Goal: Task Accomplishment & Management: Use online tool/utility

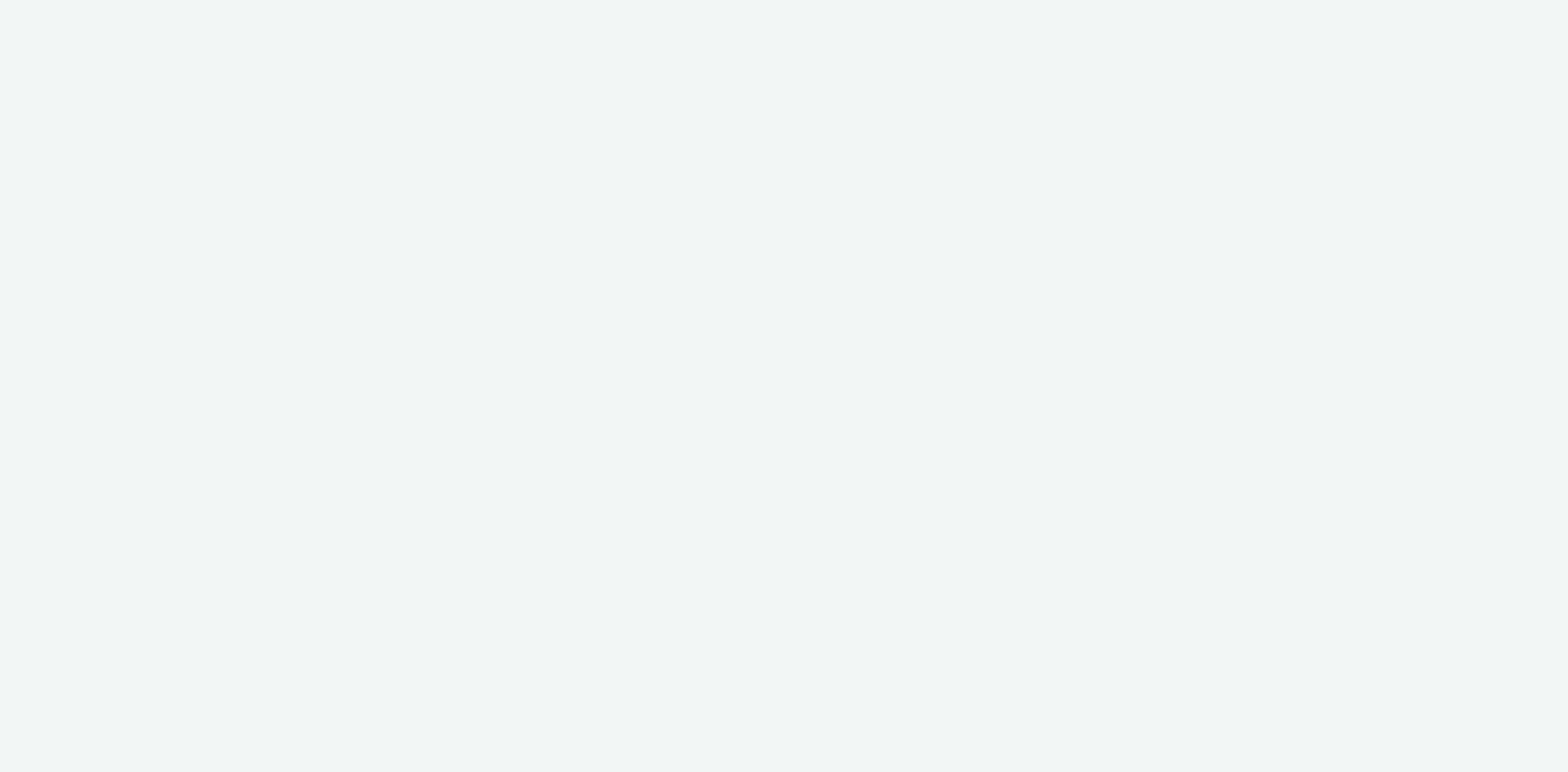
select select "74ee30ea-faea-4dd3-a1ad-716b3210ee10"
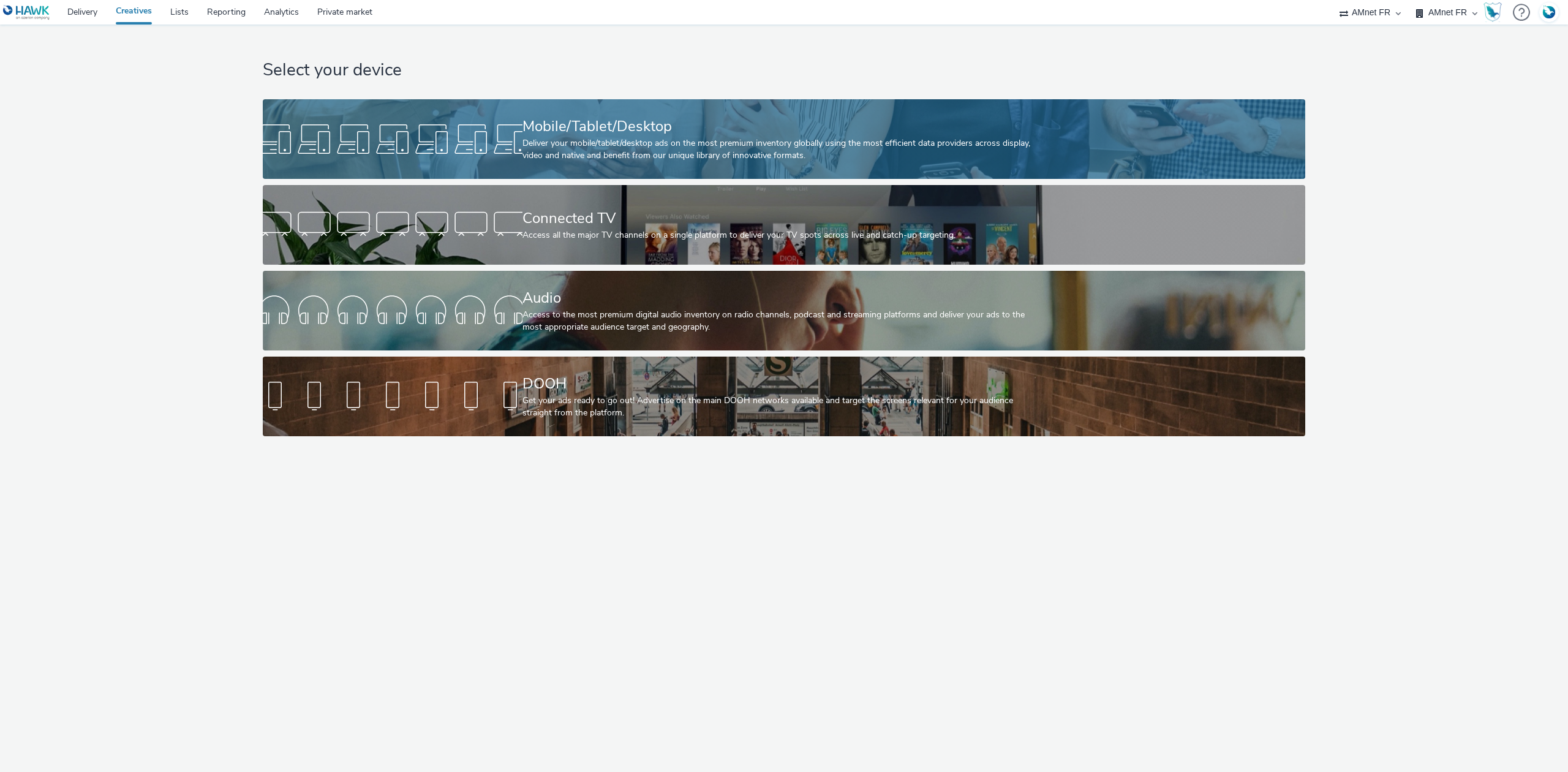
click at [601, 120] on div "Mobile/Tablet/Desktop" at bounding box center [782, 126] width 519 height 22
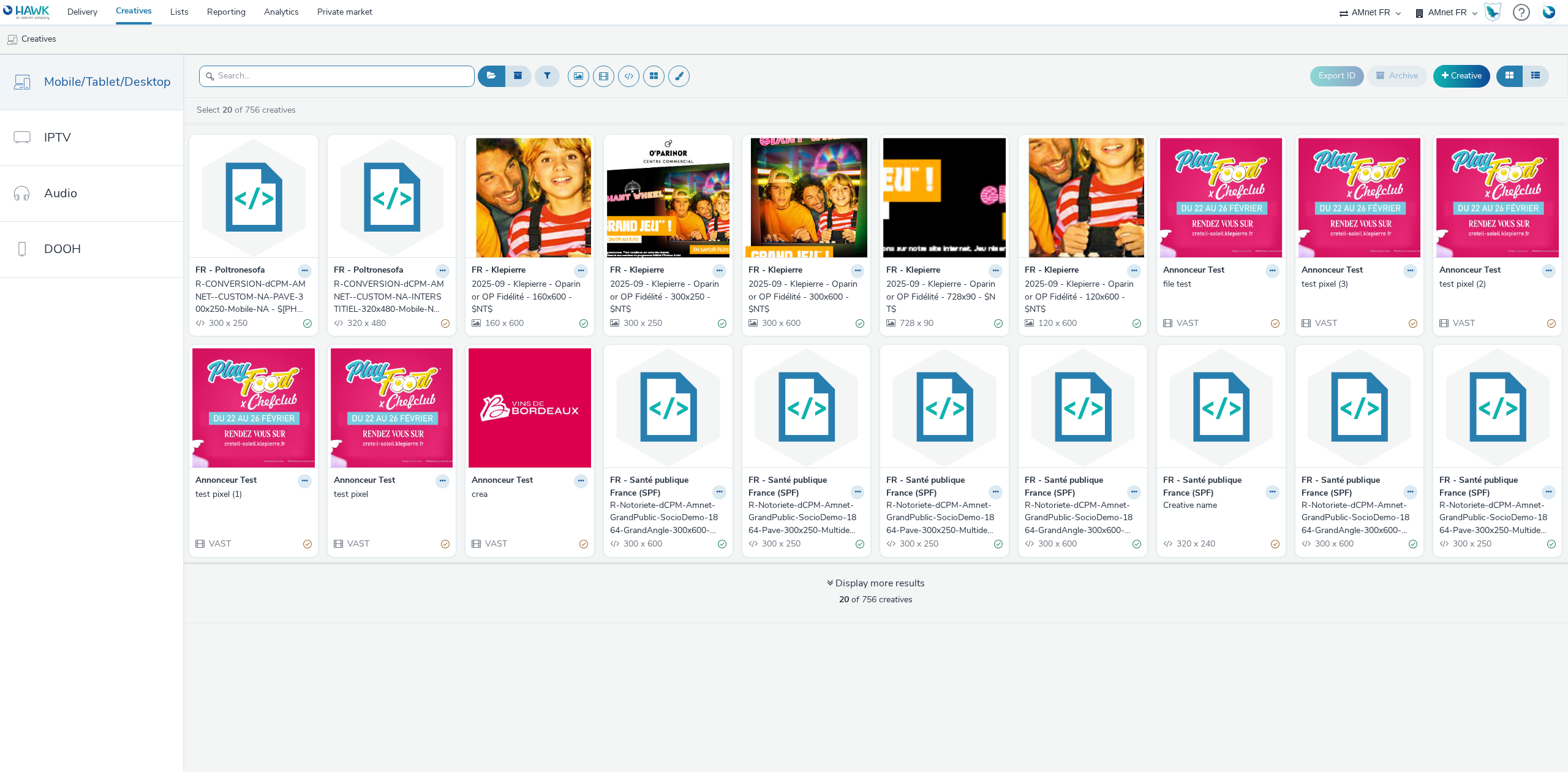
click at [301, 77] on input "text" at bounding box center [337, 76] width 276 height 22
paste input "R-CONVERSION-dCPM-AMNET--CUSTOM-Promo-INTERSTITIEL-320x480-Mobile-NA"
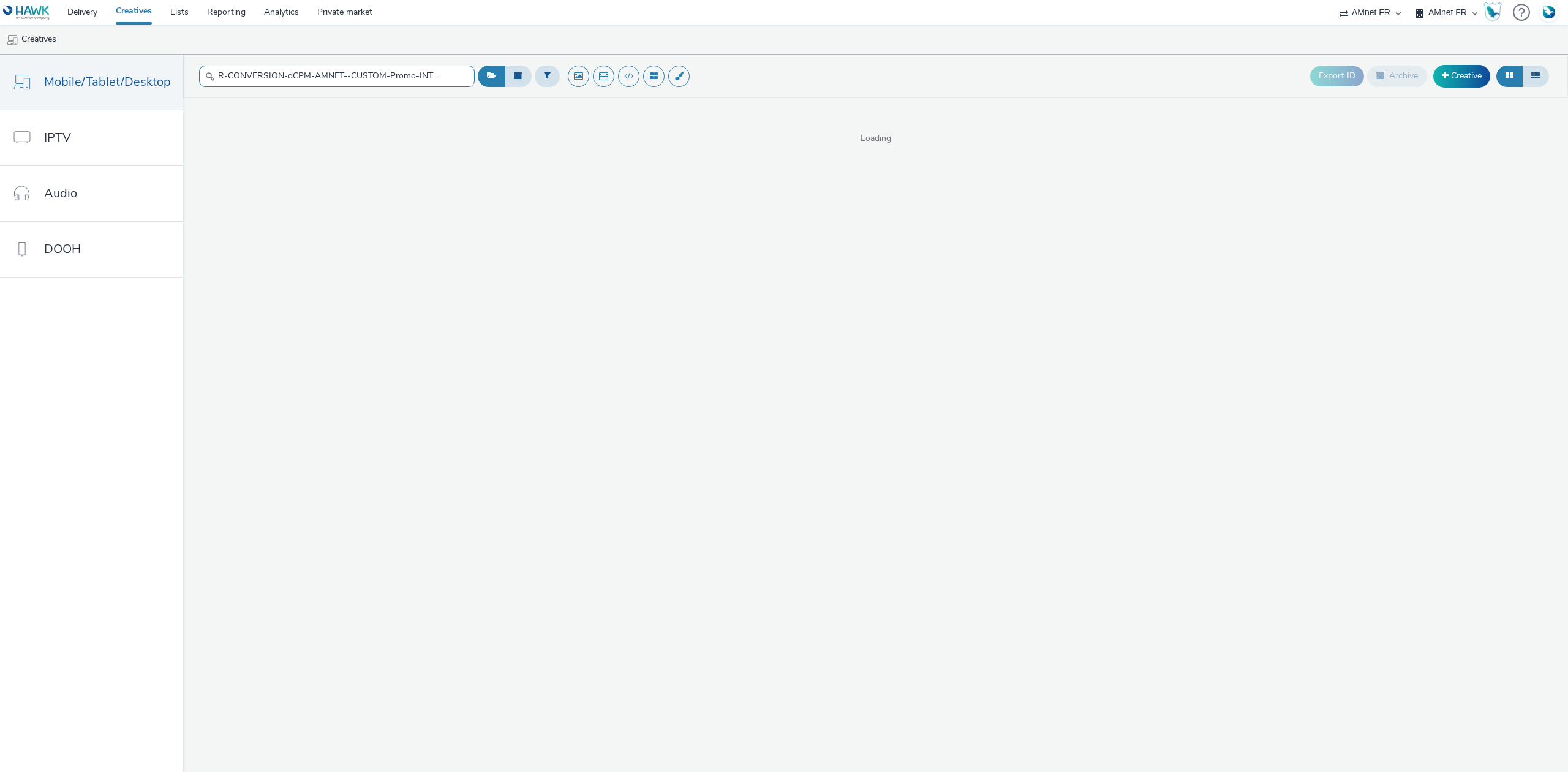
scroll to position [0, 113]
paste input "text"
type input "R-CONVERSION-dCPM-AMNET--CUSTOM-Promo-INTERSTITIEL-320x480-Mobile-NA"
click at [454, 157] on div "This list is empty... New creative" at bounding box center [876, 196] width 1385 height 112
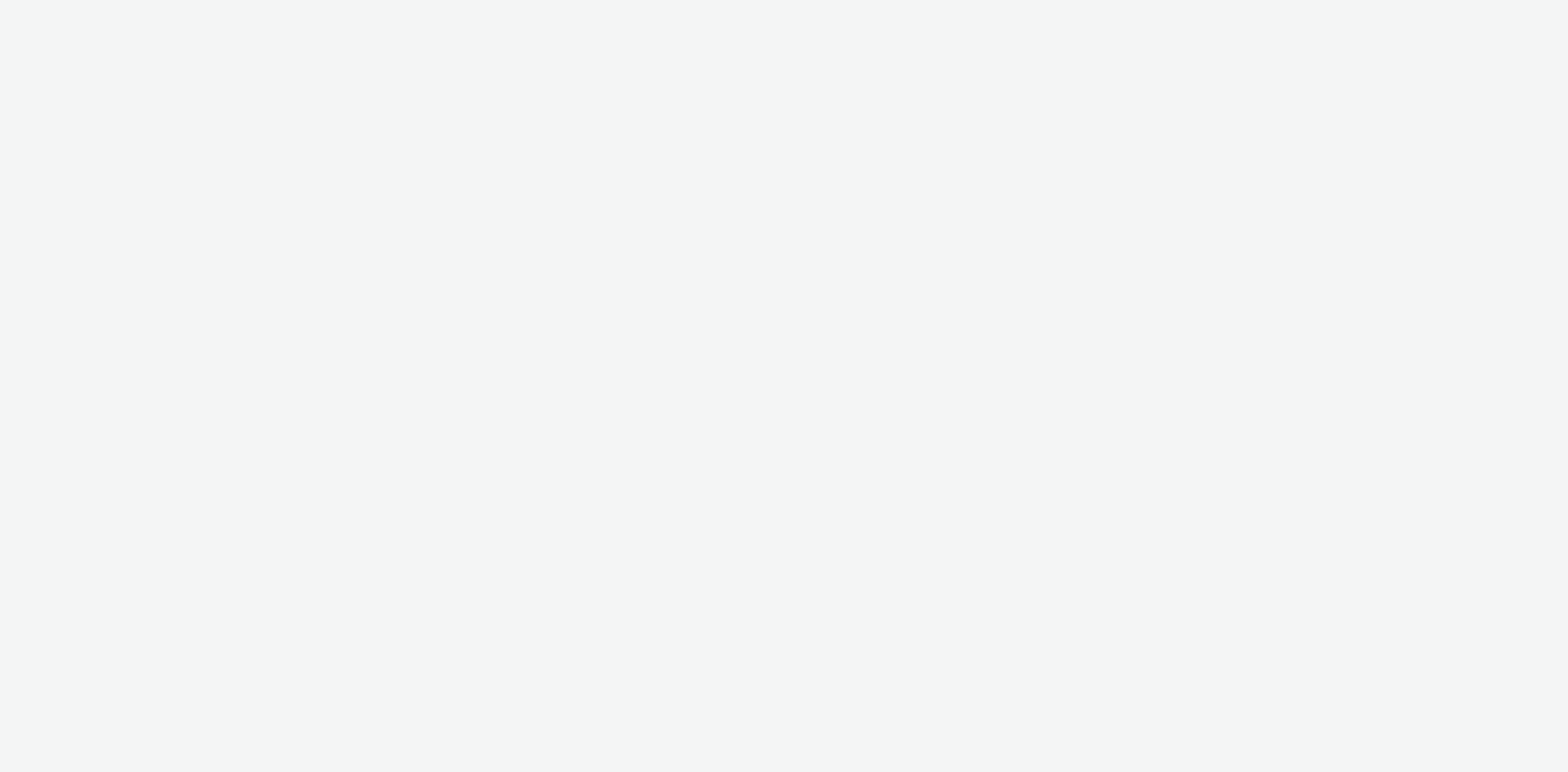
select select "74ee30ea-faea-4dd3-a1ad-716b3210ee10"
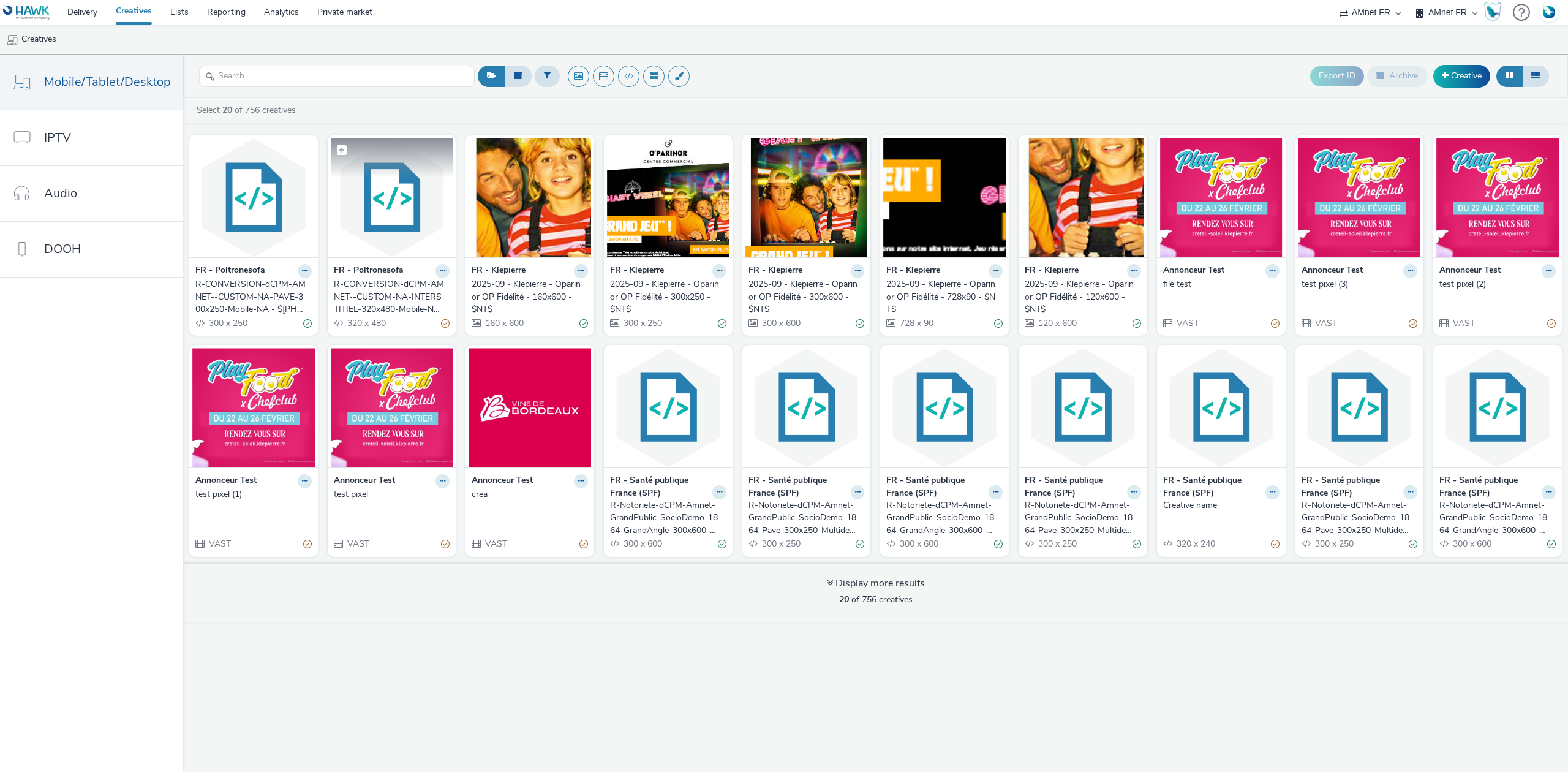
click at [402, 217] on img at bounding box center [392, 197] width 122 height 119
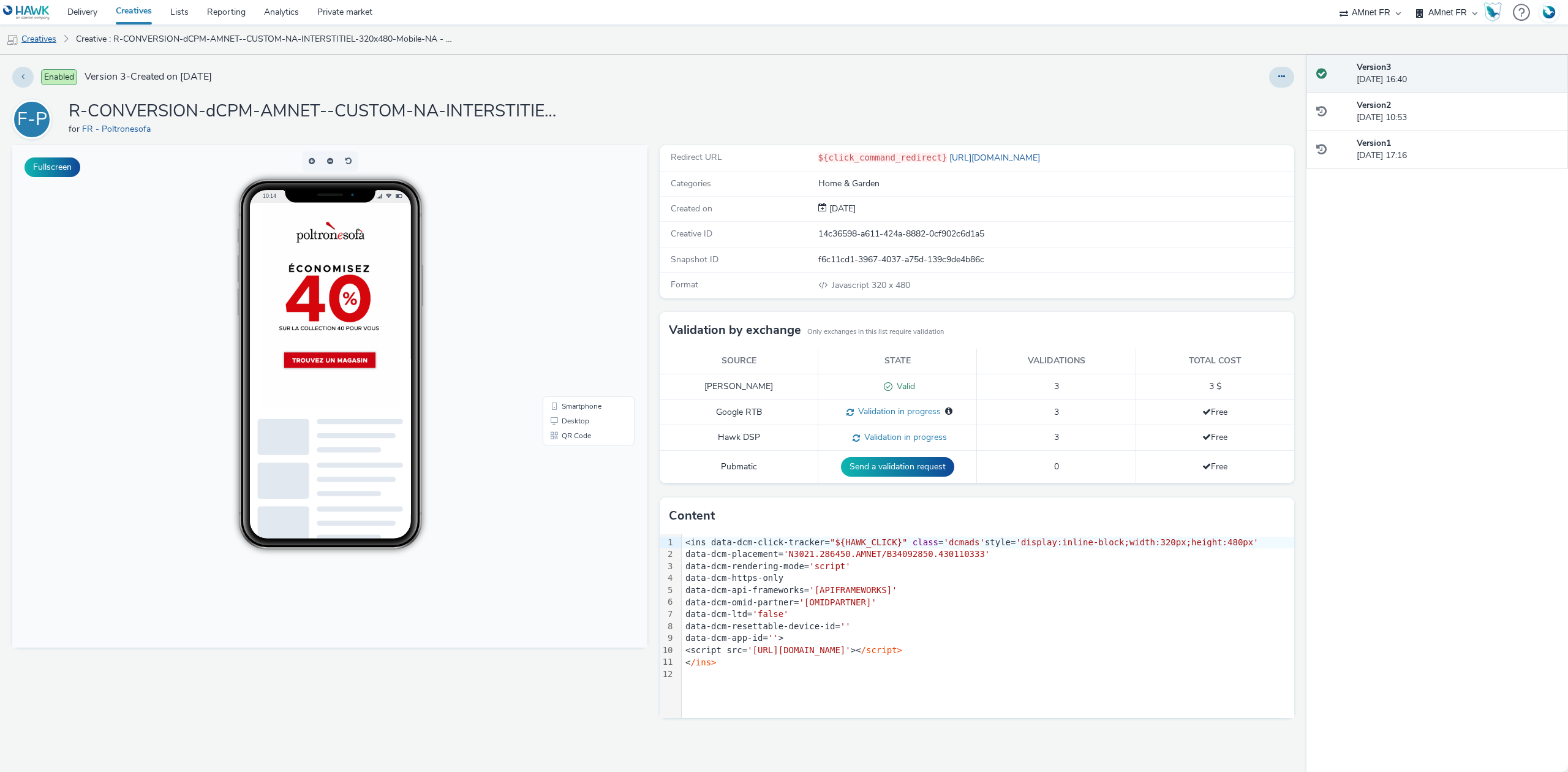
click at [35, 38] on link "Creatives" at bounding box center [31, 39] width 62 height 29
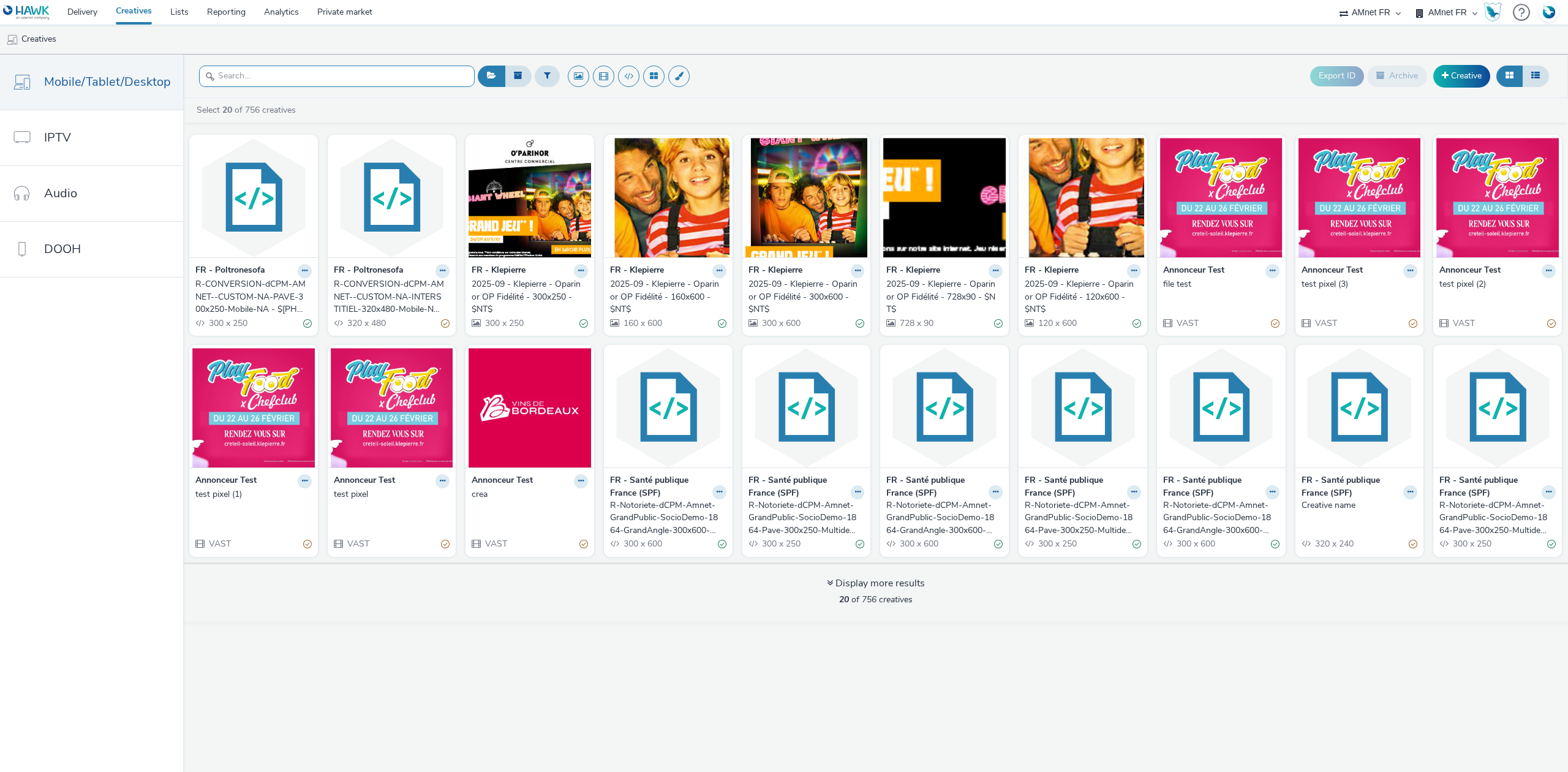
click at [319, 72] on input "text" at bounding box center [337, 76] width 276 height 22
paste input "R-CONVERSION-dCPM-AMNET--CUSTOM-Promo-INTERSTITIEL-320x480-Mobile-NA"
type input "R-CONVERSION-dCPM-AMNET--CUSTOM-Promo-INTERSTITIEL-320x480-Mobile-NA"
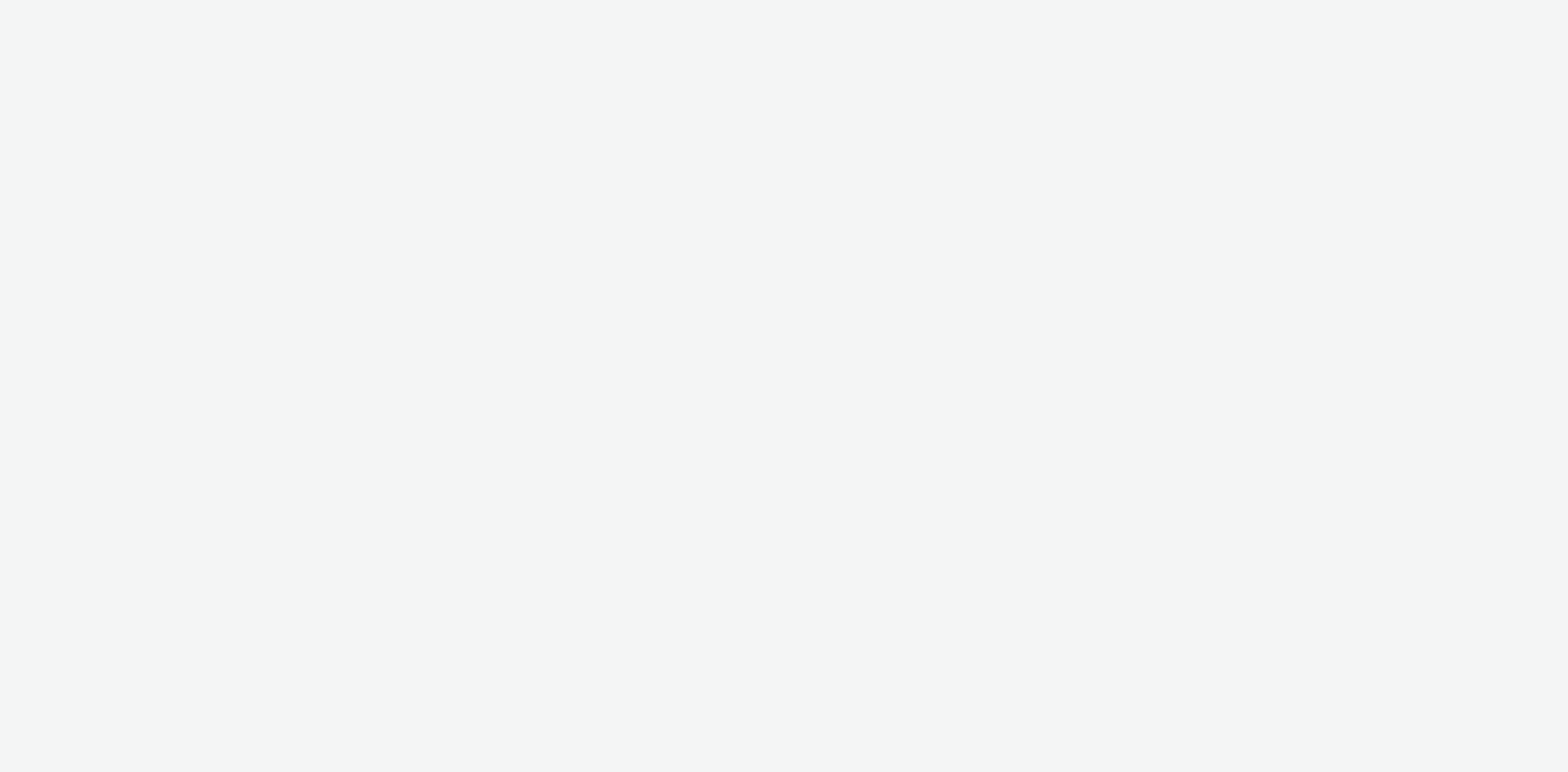
select select "74ee30ea-faea-4dd3-a1ad-716b3210ee10"
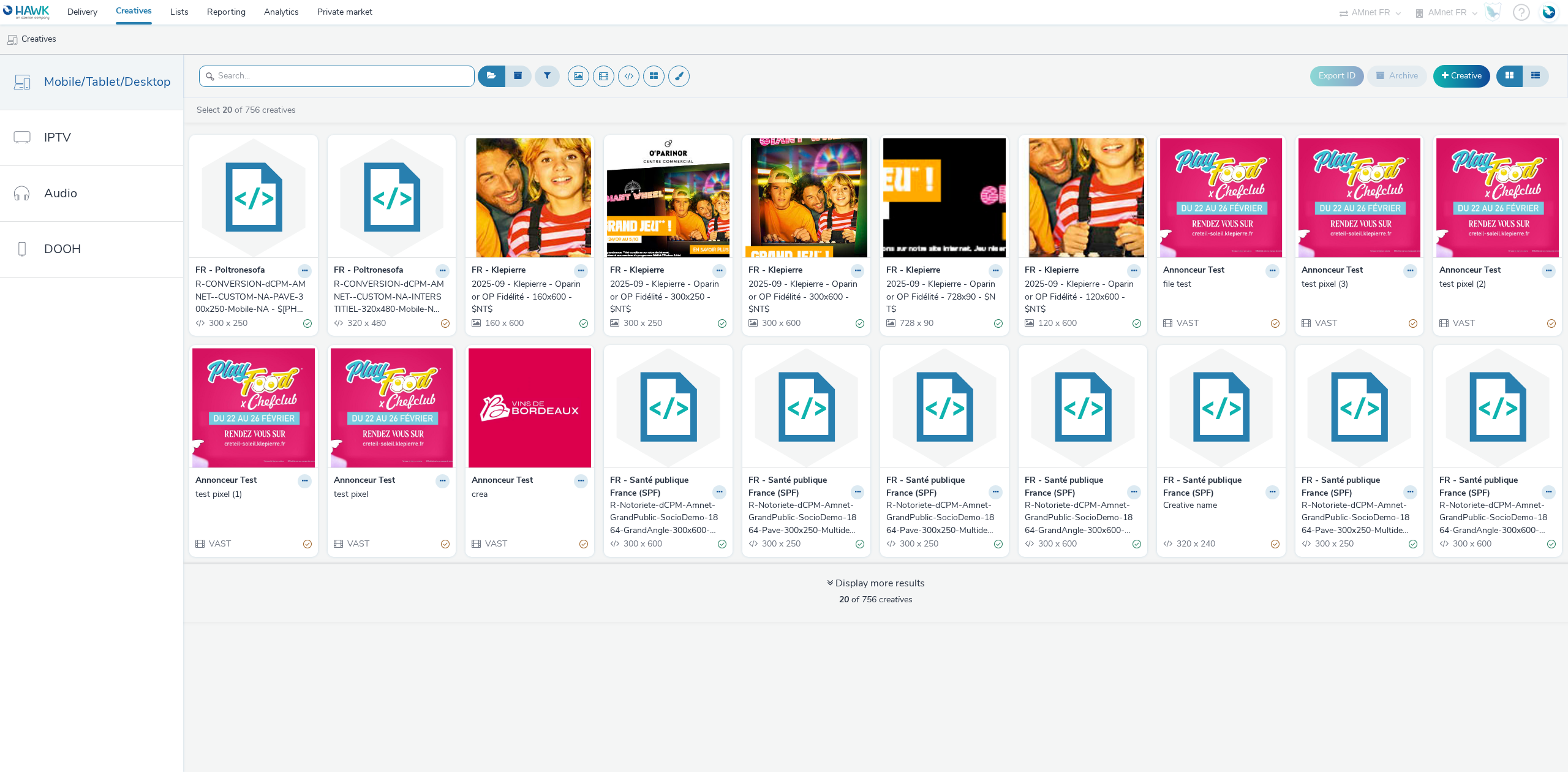
click at [301, 83] on input "text" at bounding box center [337, 76] width 276 height 22
paste input "R-CONVERSION-dCPM-AMNET--CUSTOM-NA-INTERSTITIEL-320x480-Mobile-NA - $[PHONE_NUM…"
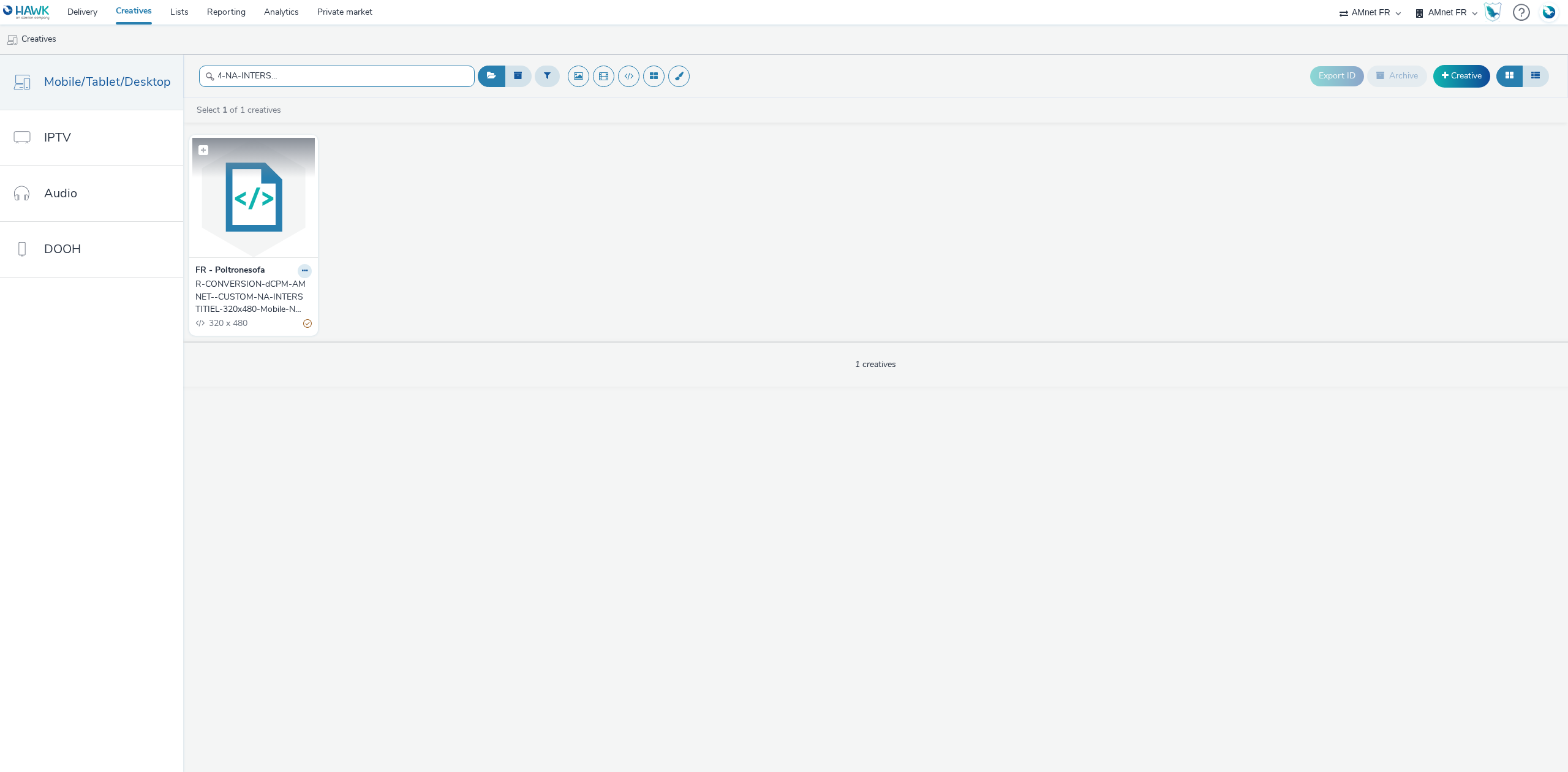
type input "R-CONVERSION-dCPM-AMNET--CUSTOM-NA-INTERSTITIEL-320x480-Mobile-NA - $[PHONE_NUM…"
click at [267, 176] on figcaption at bounding box center [253, 157] width 122 height 39
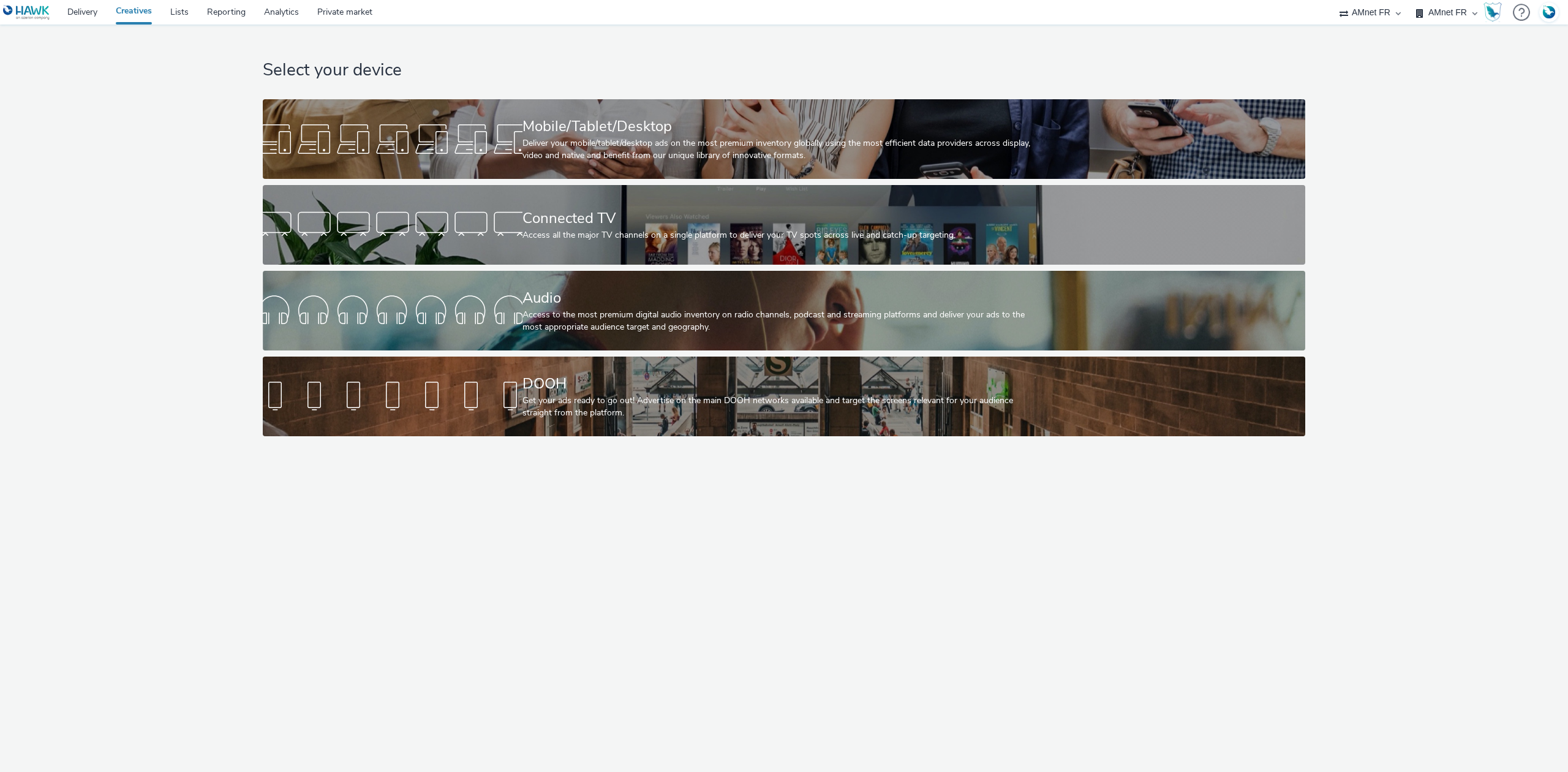
select select "74ee30ea-faea-4dd3-a1ad-716b3210ee10"
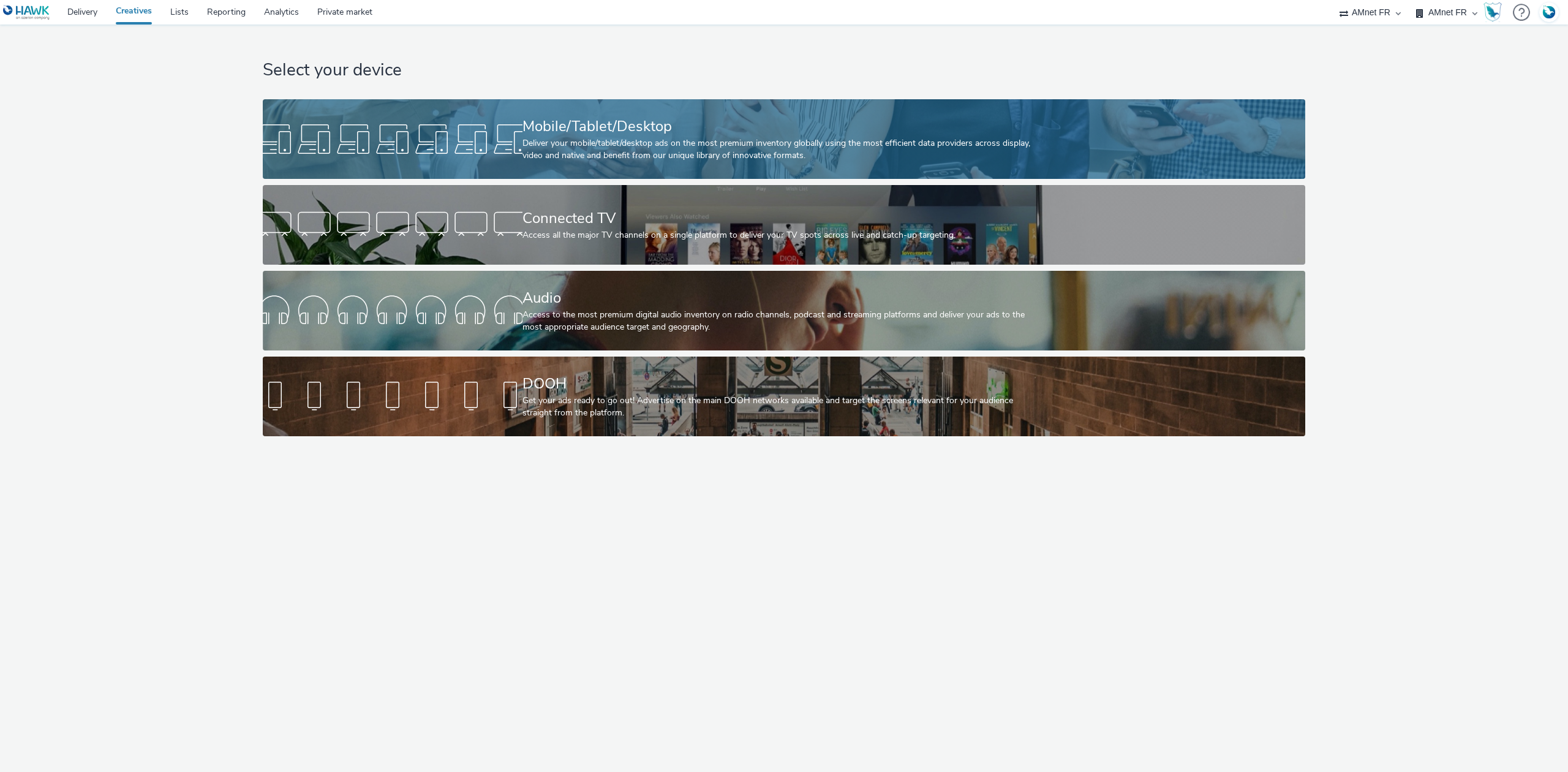
click at [508, 154] on div at bounding box center [392, 139] width 260 height 39
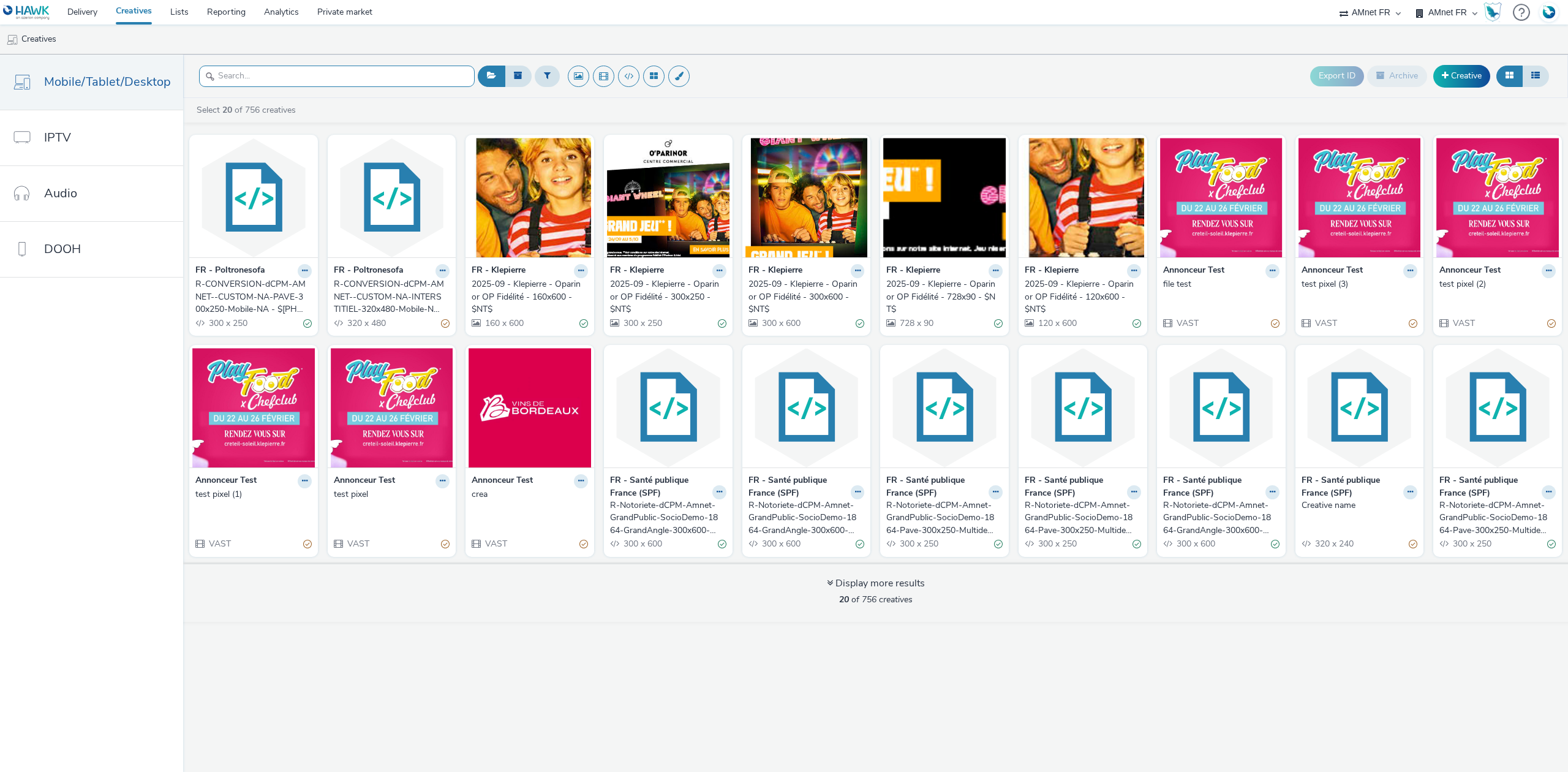
click at [317, 69] on input "text" at bounding box center [337, 76] width 276 height 22
paste input "R-CONVERSION-dCPM-AMNET--CUSTOM-NA-PAVE-300x250-Mobile-NA - $[PHONE_NUMBER]$"
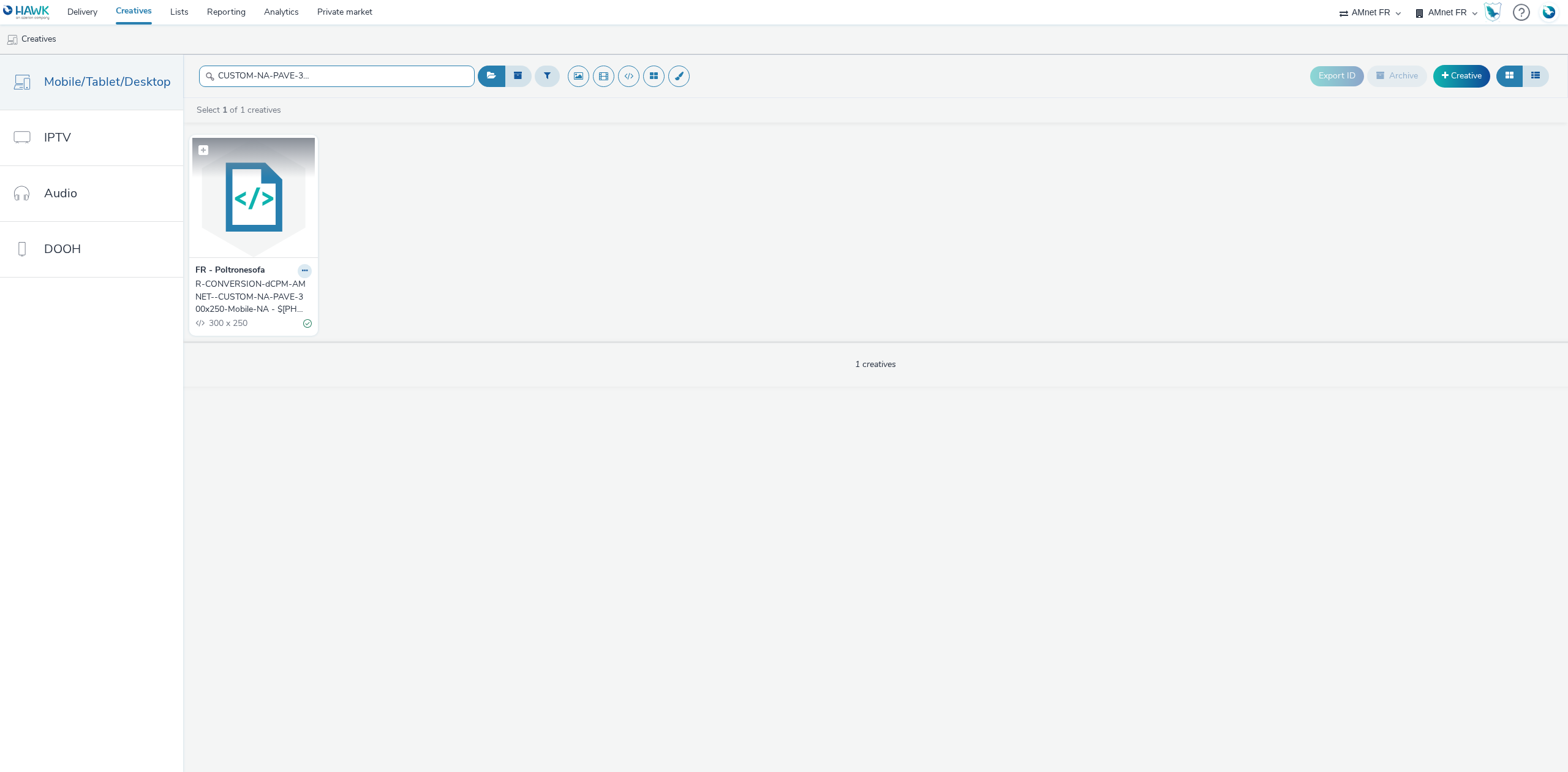
type input "R-CONVERSION-dCPM-AMNET--CUSTOM-NA-PAVE-300x250-Mobile-NA - $[PHONE_NUMBER]$"
click at [233, 192] on img at bounding box center [253, 197] width 122 height 119
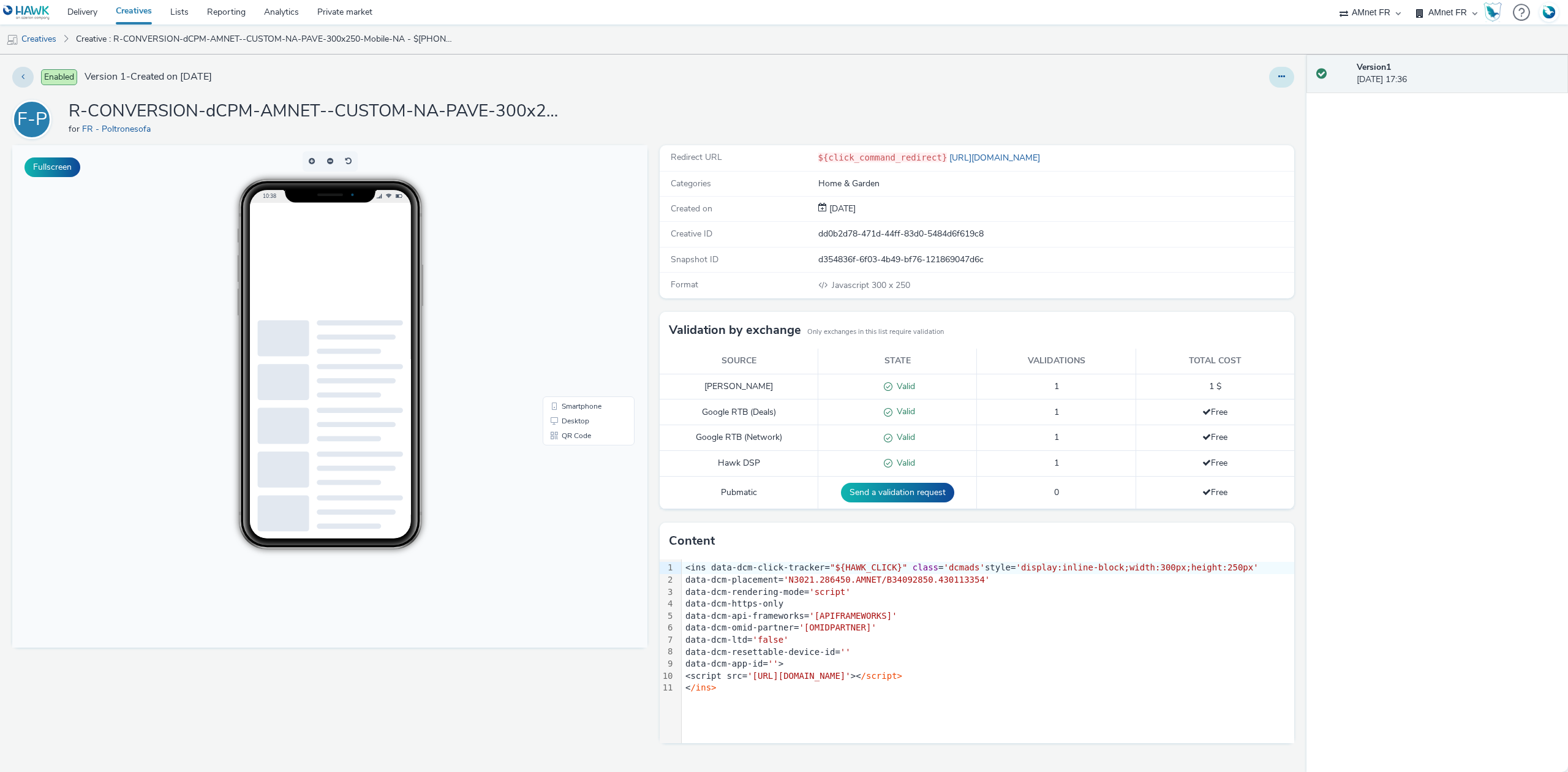
click at [1284, 72] on icon at bounding box center [1282, 76] width 7 height 8
click at [1260, 96] on link "Edit" at bounding box center [1248, 102] width 92 height 25
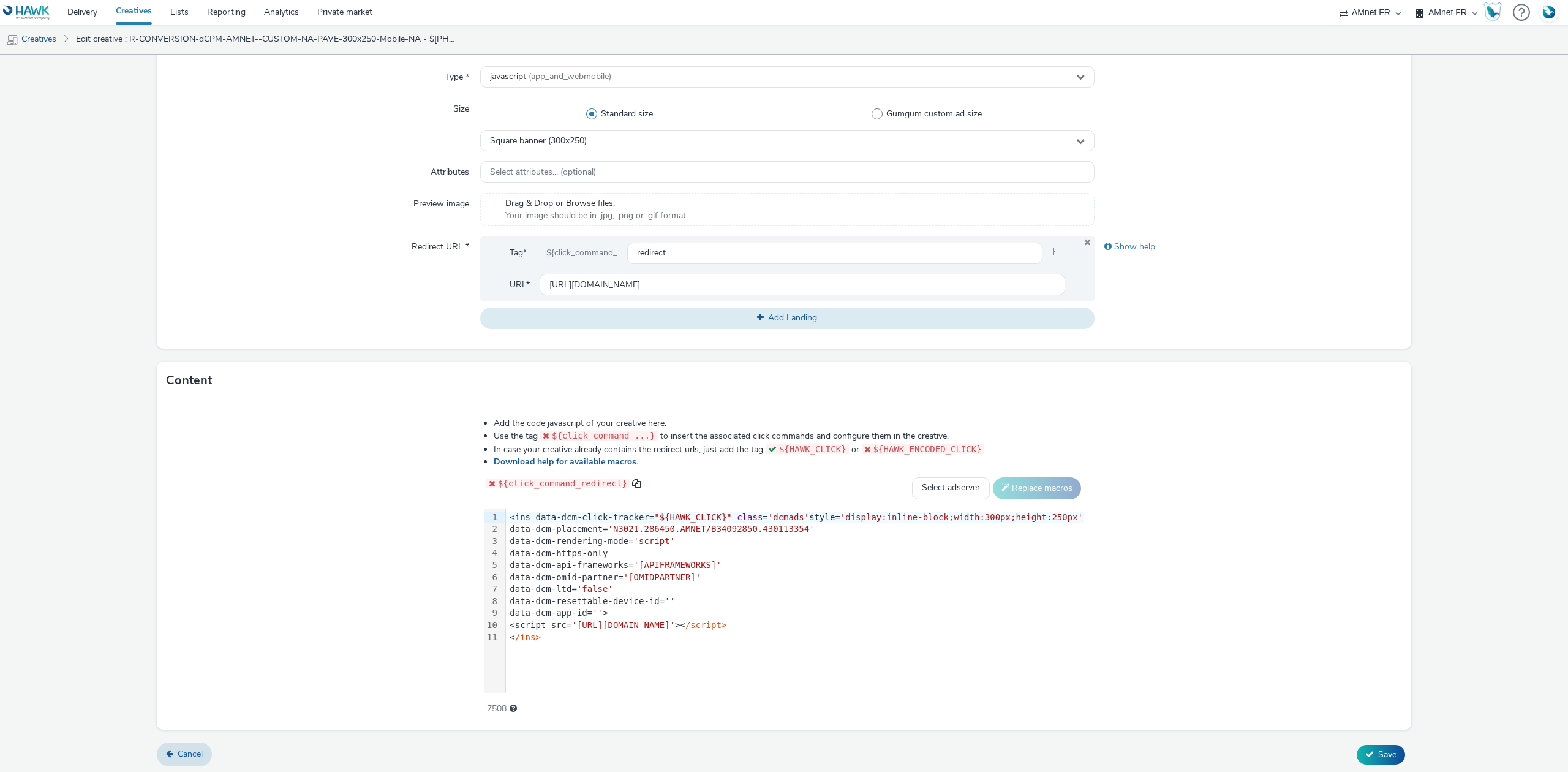
scroll to position [320, 0]
click at [649, 596] on div "data-dcm-resettable-device-id= ''" at bounding box center [795, 598] width 578 height 12
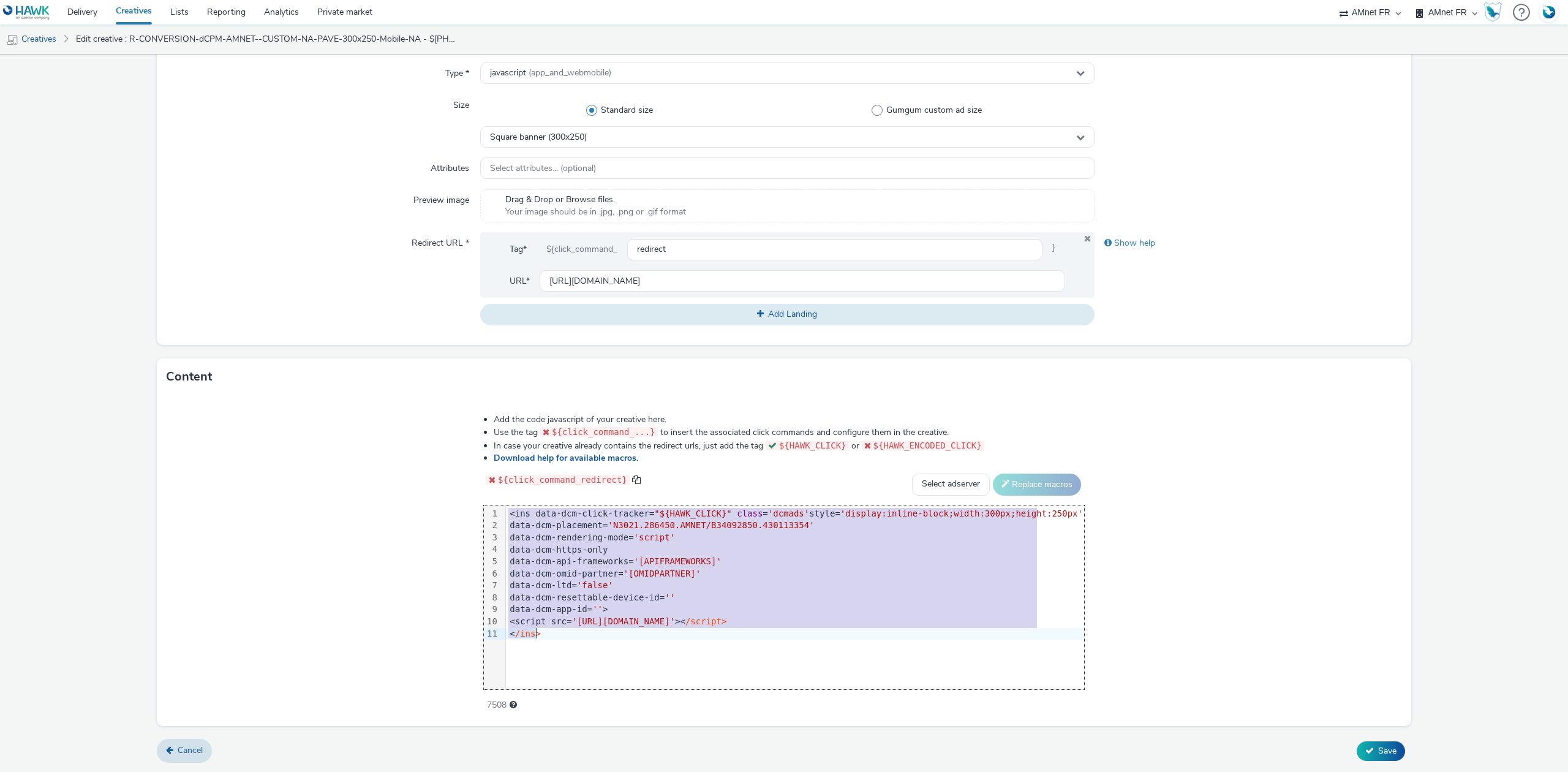
copy div "<ins data-dcm-click-tracker= "${HAWK_CLICK}" class = 'dcmads' style= 'display:i…"
click at [585, 628] on div "<script src= 'https://www.googletagservices.com/dcm/dcmads.js' >< /script>" at bounding box center [795, 622] width 578 height 12
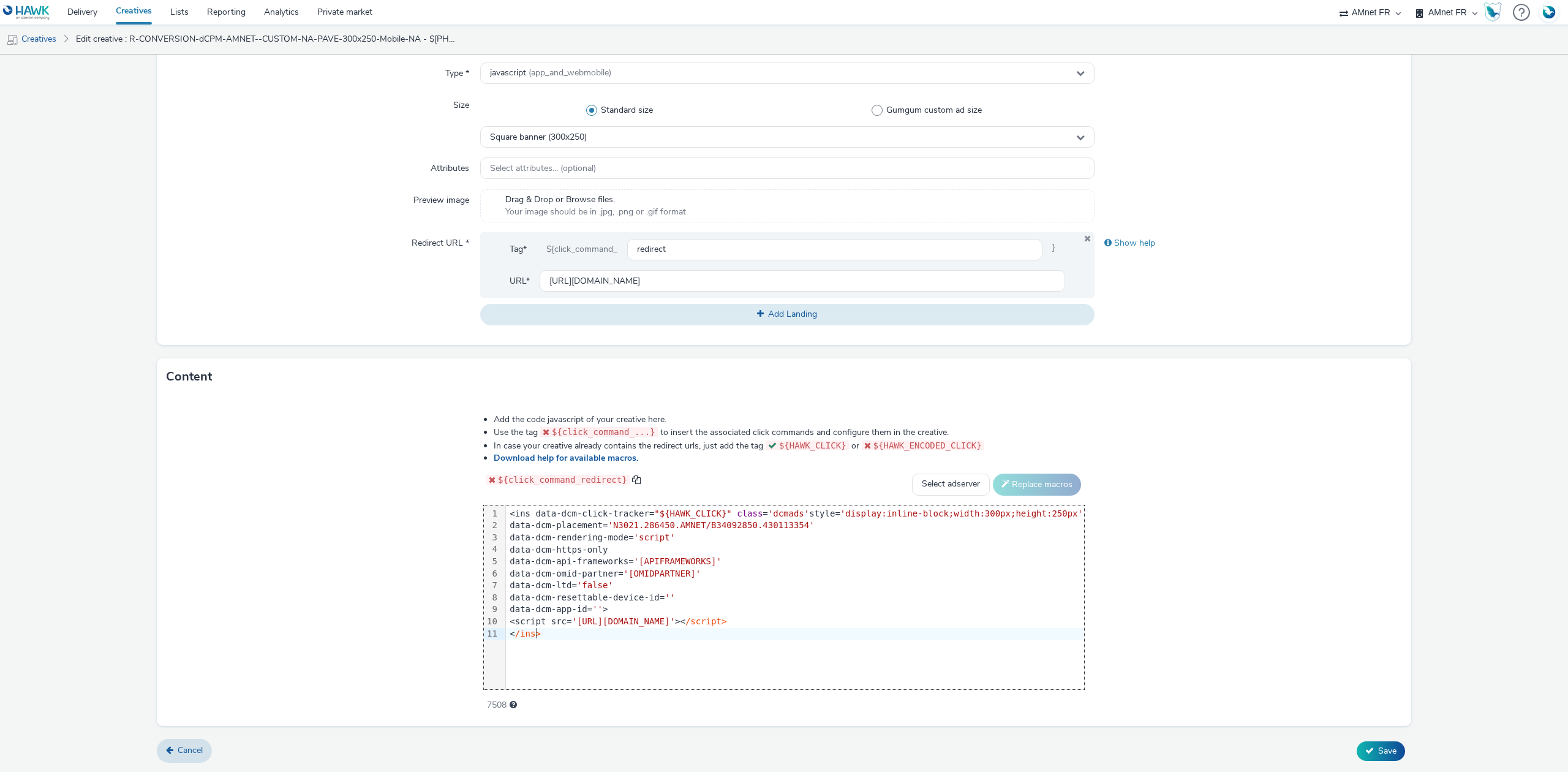
click at [555, 633] on div "< /ins>" at bounding box center [795, 634] width 578 height 12
